Goal: Navigation & Orientation: Find specific page/section

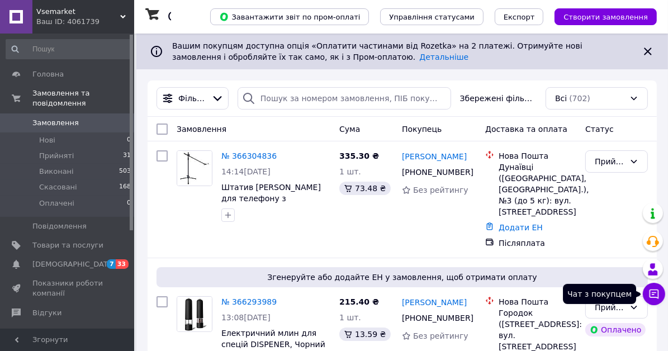
click at [657, 291] on icon at bounding box center [653, 293] width 11 height 11
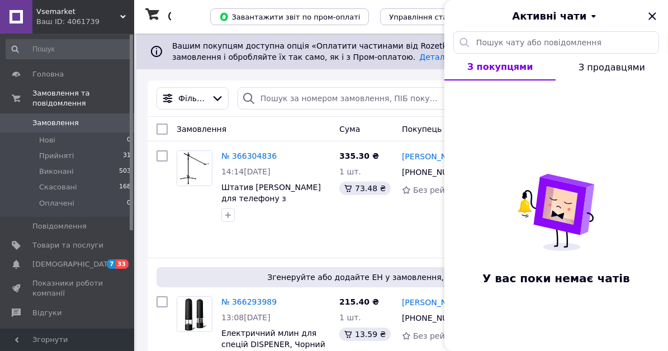
click at [72, 11] on span "Vsemarket" at bounding box center [78, 12] width 84 height 10
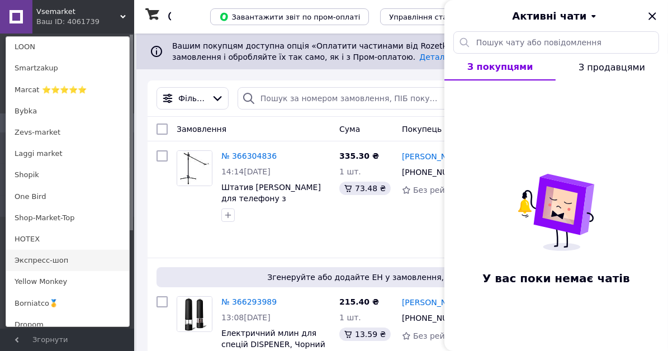
scroll to position [615, 0]
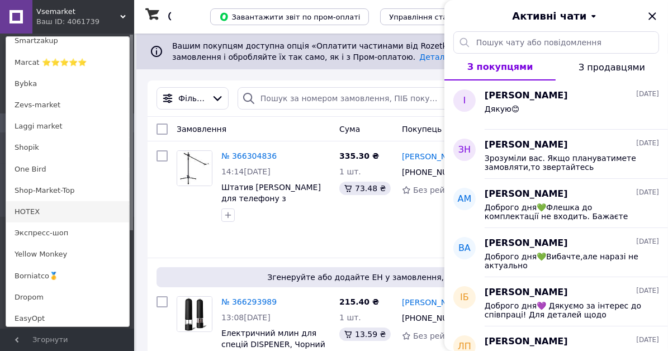
click at [45, 211] on link "HOTEX" at bounding box center [67, 211] width 123 height 21
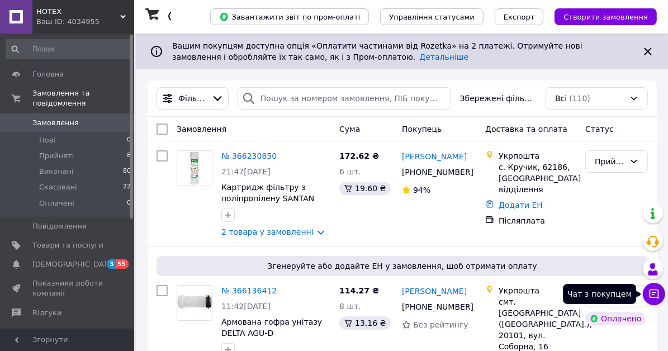
click at [652, 290] on icon at bounding box center [655, 295] width 10 height 10
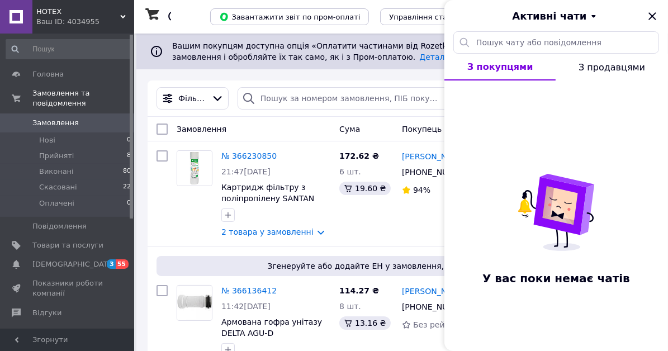
click at [68, 12] on span "HOTEX" at bounding box center [78, 12] width 84 height 10
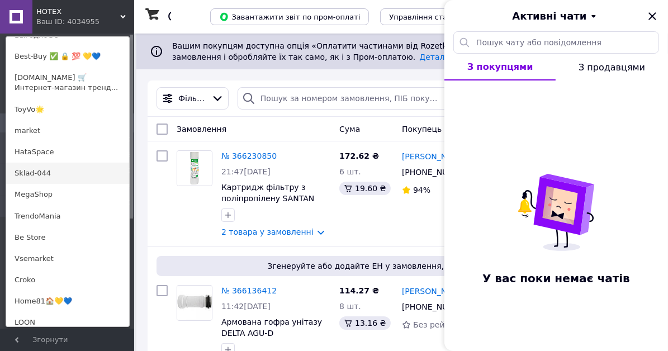
scroll to position [335, 0]
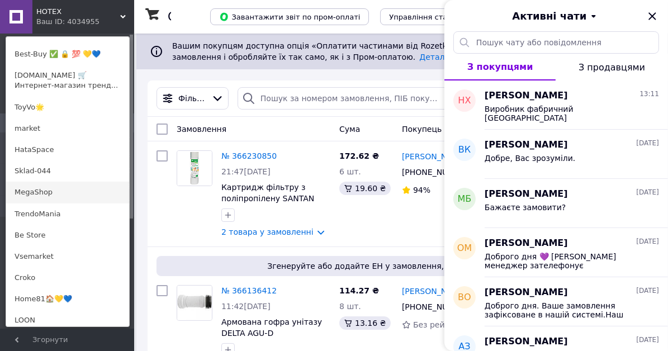
click at [60, 191] on link "MegaShop" at bounding box center [67, 192] width 123 height 21
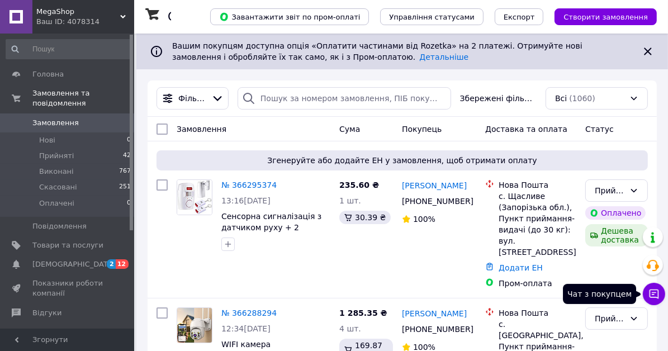
click at [653, 293] on icon at bounding box center [653, 293] width 11 height 11
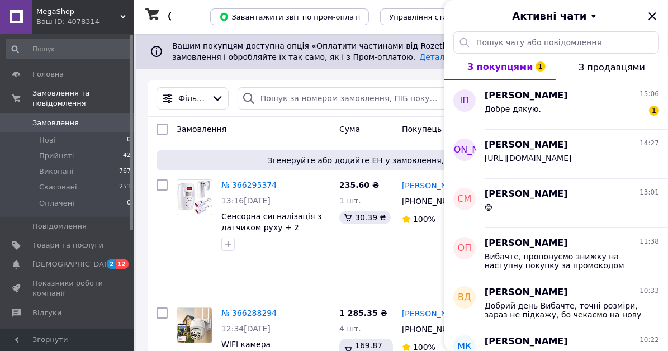
click at [89, 20] on div "Ваш ID: 4078314" at bounding box center [85, 22] width 98 height 10
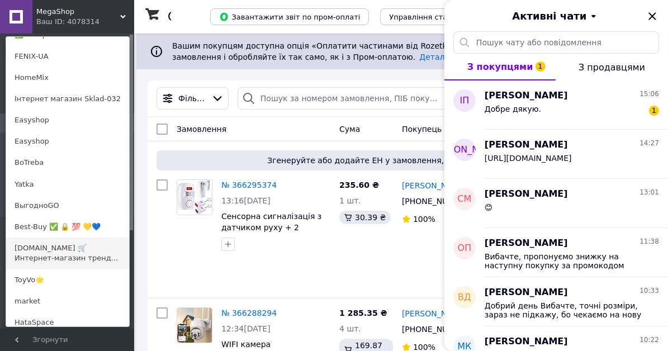
scroll to position [224, 0]
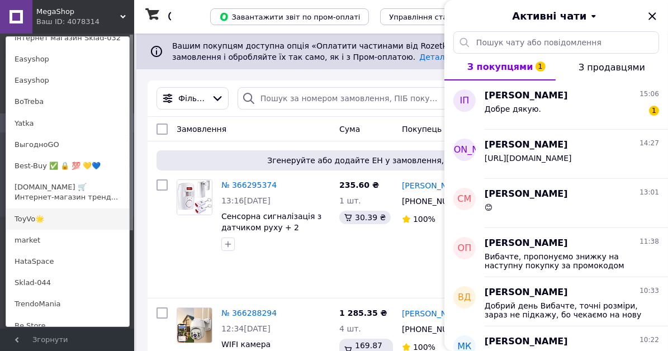
click at [70, 216] on link "ToyVo🌟" at bounding box center [67, 219] width 123 height 21
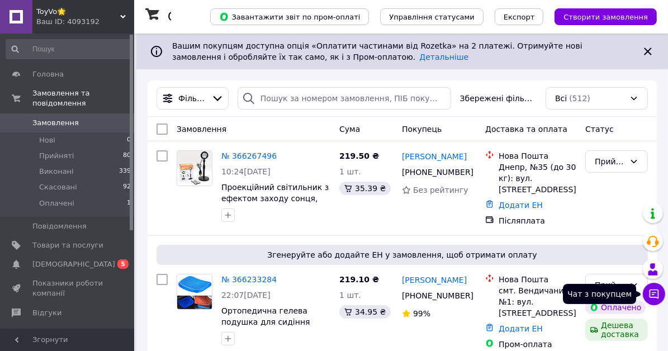
click at [657, 290] on icon at bounding box center [655, 295] width 10 height 10
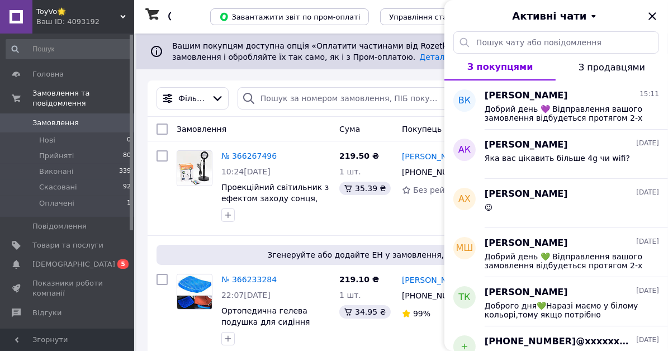
click at [92, 17] on div "Ваш ID: 4093192" at bounding box center [85, 22] width 98 height 10
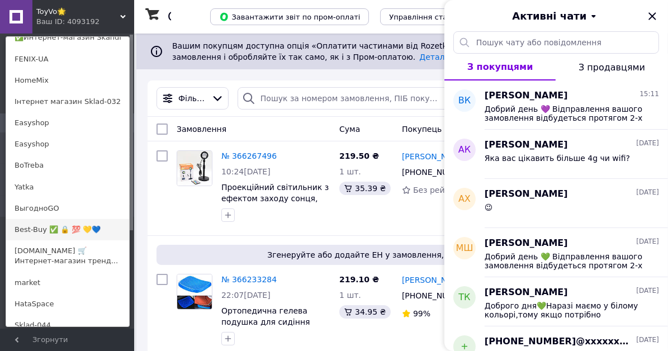
scroll to position [168, 0]
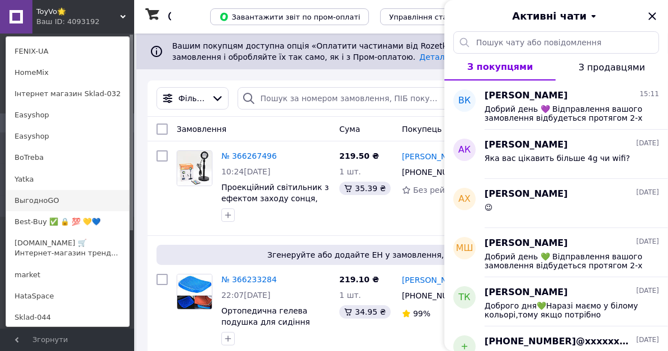
click at [60, 193] on link "ВыгодноGO" at bounding box center [67, 200] width 123 height 21
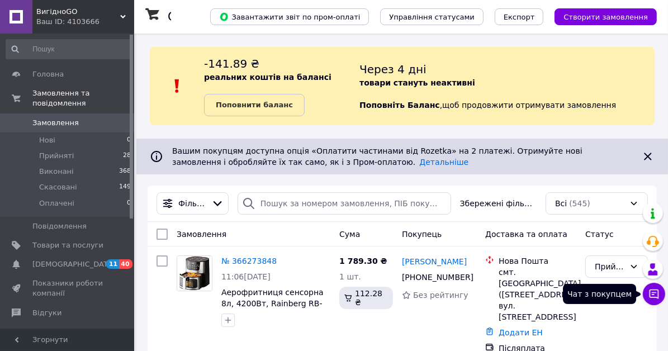
click at [654, 292] on icon at bounding box center [655, 295] width 10 height 10
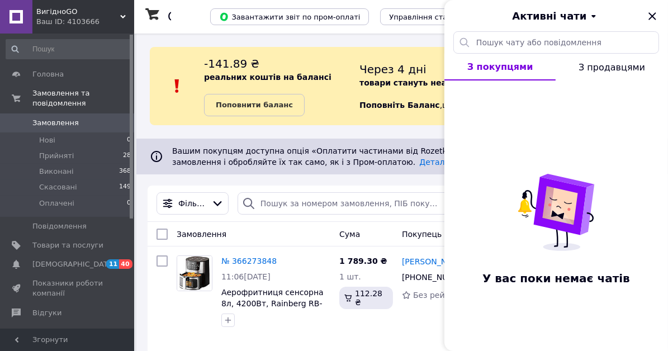
click at [105, 6] on div "ВигідноGO Ваш ID: 4103666" at bounding box center [83, 17] width 102 height 34
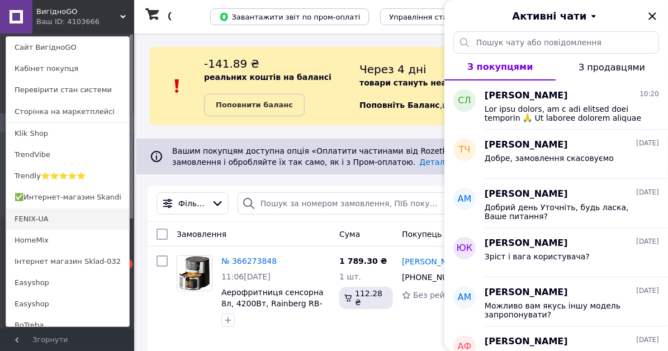
scroll to position [56, 0]
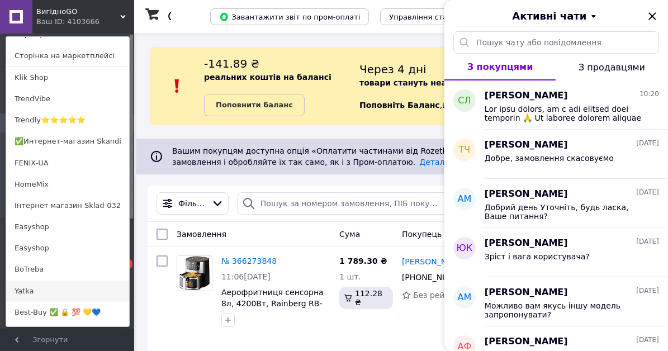
click at [45, 290] on link "Yatka" at bounding box center [67, 291] width 123 height 21
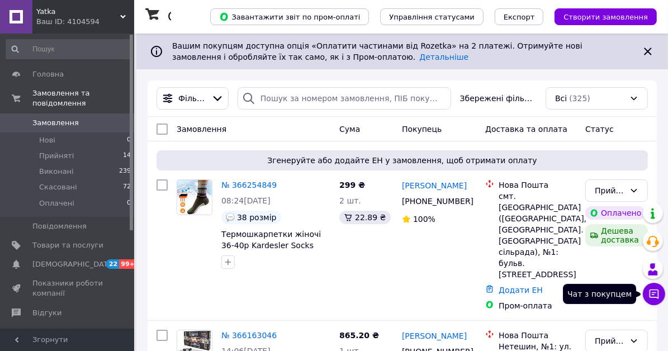
click at [657, 291] on icon at bounding box center [653, 293] width 11 height 11
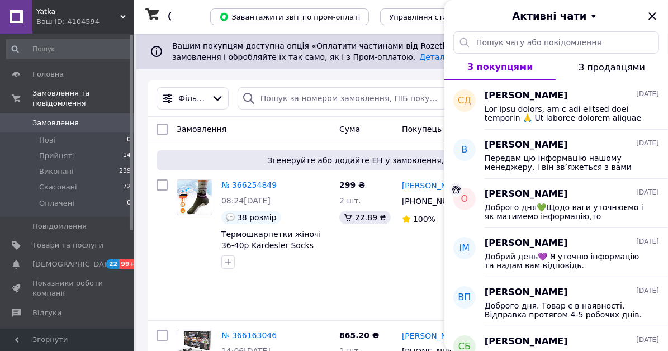
drag, startPoint x: 59, startPoint y: 11, endPoint x: 54, endPoint y: 92, distance: 81.8
click at [60, 11] on span "Yatka" at bounding box center [78, 12] width 84 height 10
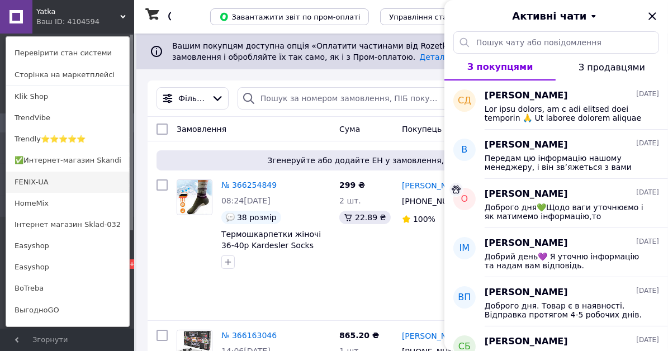
scroll to position [168, 0]
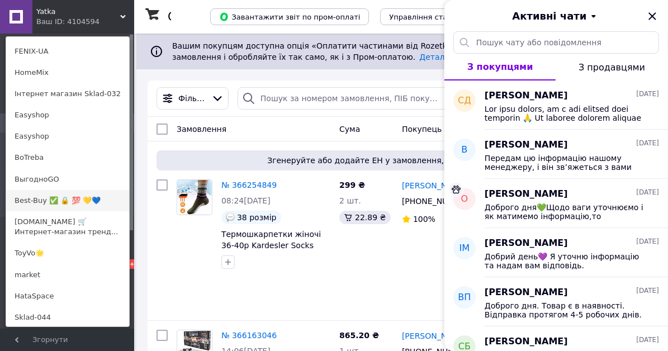
click at [39, 199] on link "Best-Buy ✅ 🔒 💯 💛💙" at bounding box center [67, 200] width 123 height 21
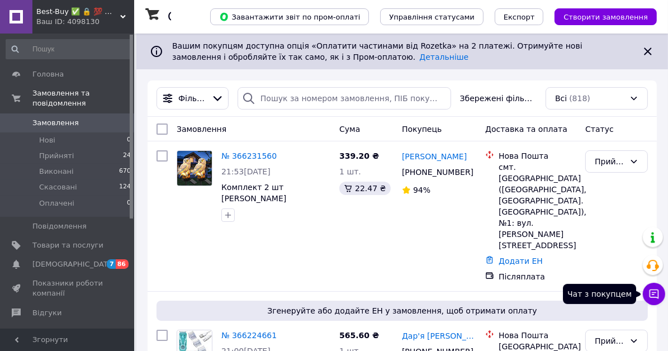
click at [651, 287] on button "Чат з покупцем" at bounding box center [654, 294] width 22 height 22
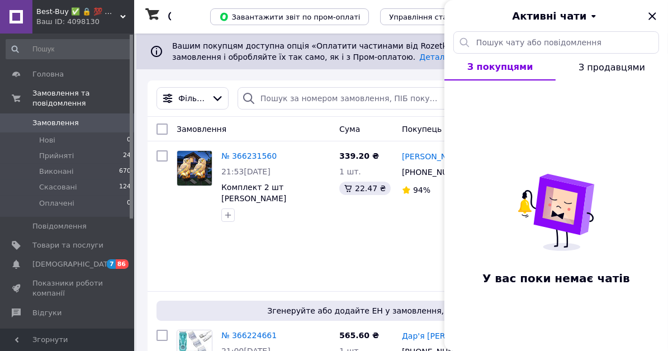
click at [78, 15] on span "Best-Buy ✅ 🔒 💯 💛💙" at bounding box center [78, 12] width 84 height 10
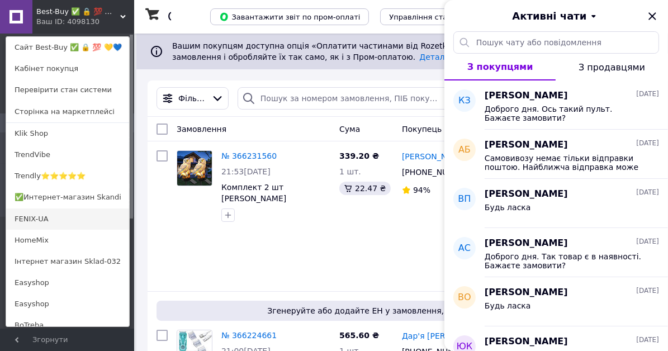
click at [43, 219] on link "FENIX-UA" at bounding box center [67, 219] width 123 height 21
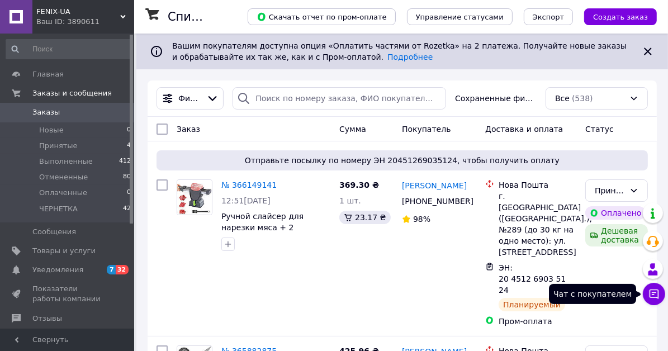
click at [648, 292] on icon at bounding box center [653, 293] width 11 height 11
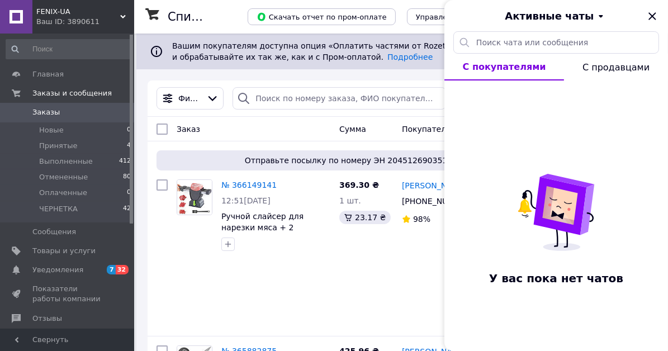
click at [72, 13] on span "FENIX-UA" at bounding box center [78, 12] width 84 height 10
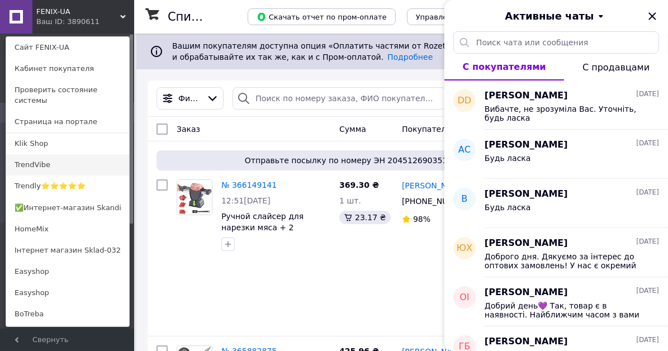
click at [51, 154] on link "TrendVibe" at bounding box center [67, 164] width 123 height 21
